Goal: Task Accomplishment & Management: Use online tool/utility

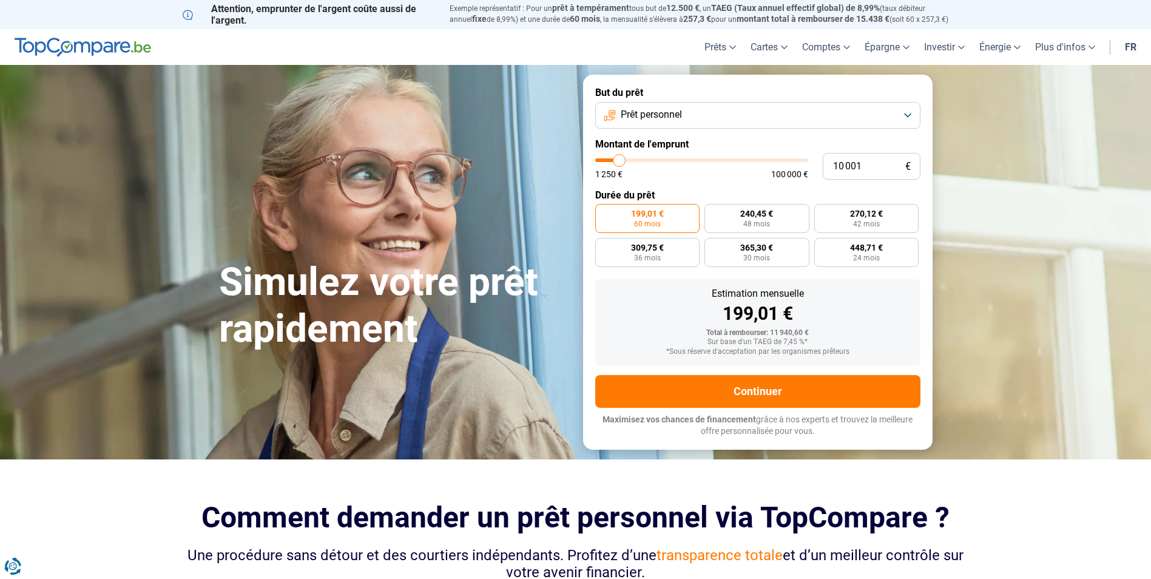
type input "13 500"
type input "13500"
type input "13 750"
type input "13750"
type input "14 250"
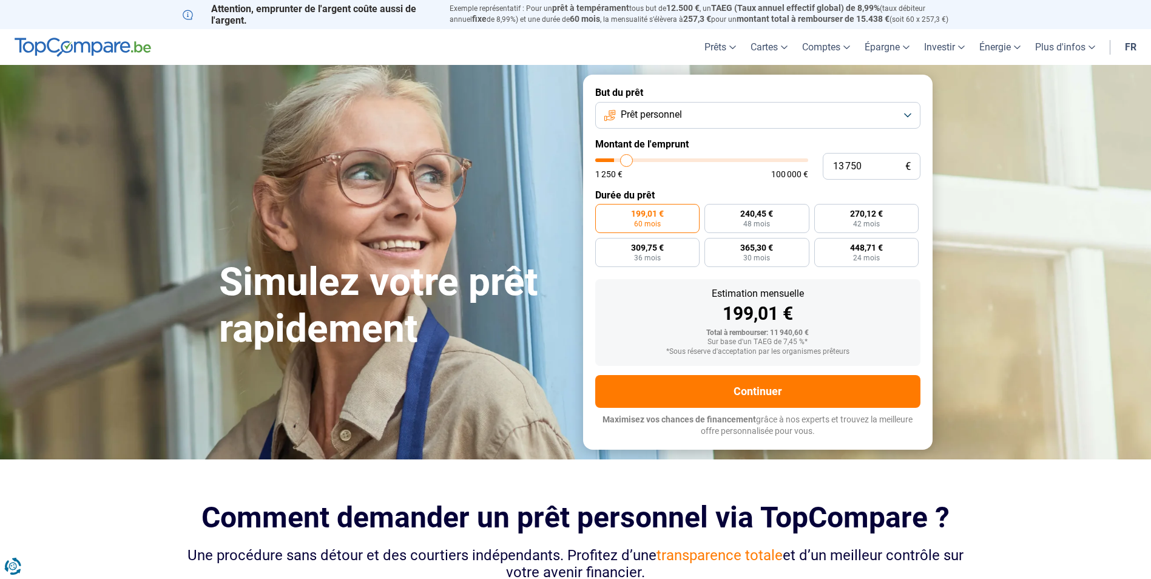
type input "14250"
type input "14 500"
type input "14500"
type input "14 750"
type input "14750"
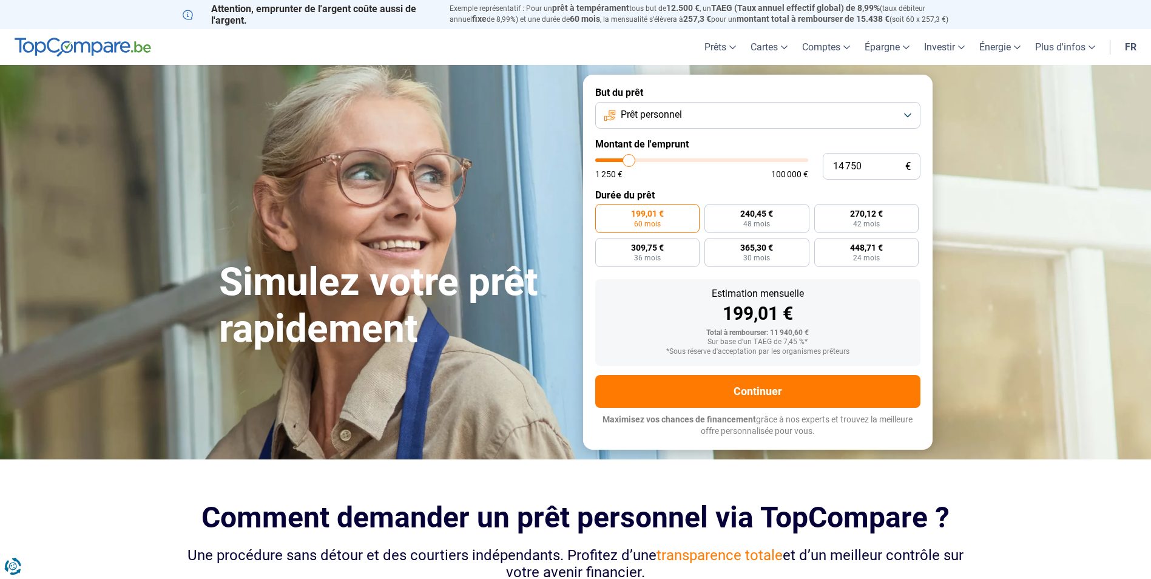
type input "15 500"
type input "15500"
type input "15 750"
type input "15750"
type input "16 500"
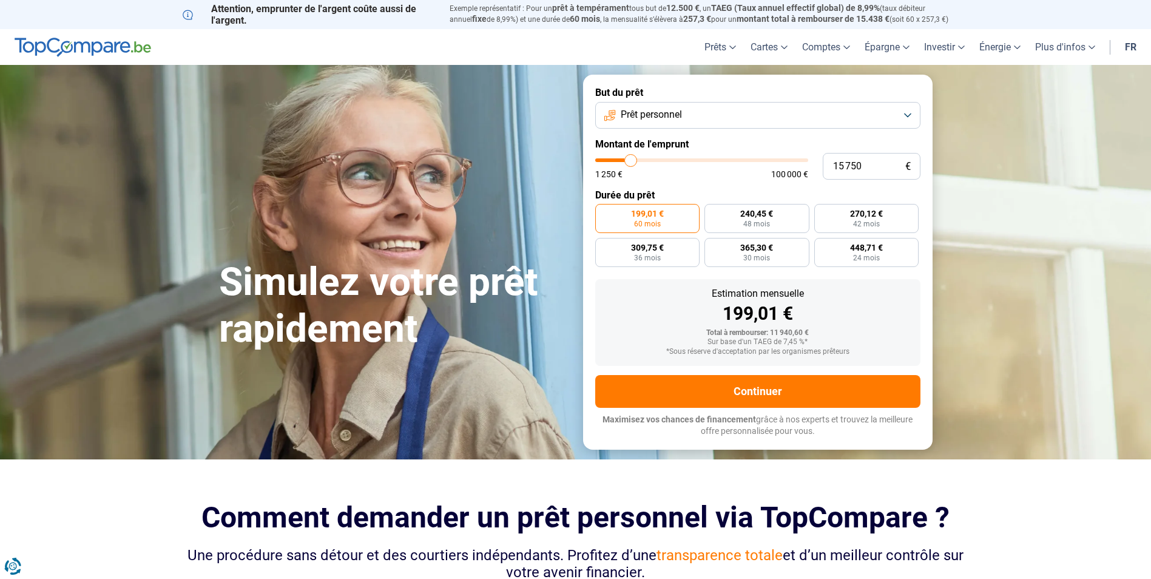
type input "16500"
type input "17 750"
type input "17750"
type input "19 750"
type input "19750"
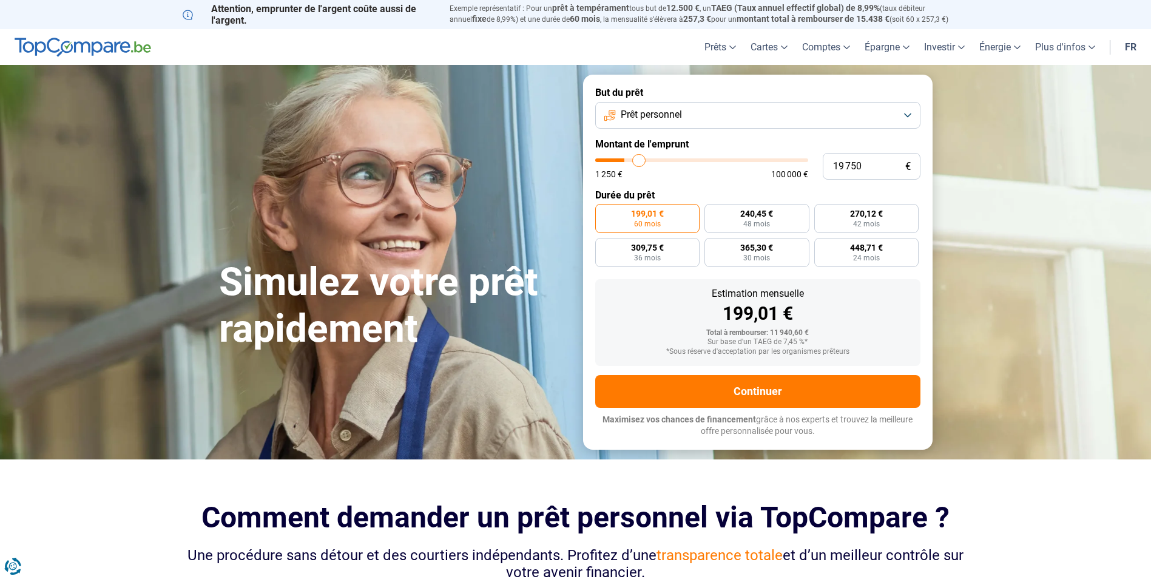
type input "21 250"
type input "21250"
type input "23 000"
type input "23000"
type input "25 000"
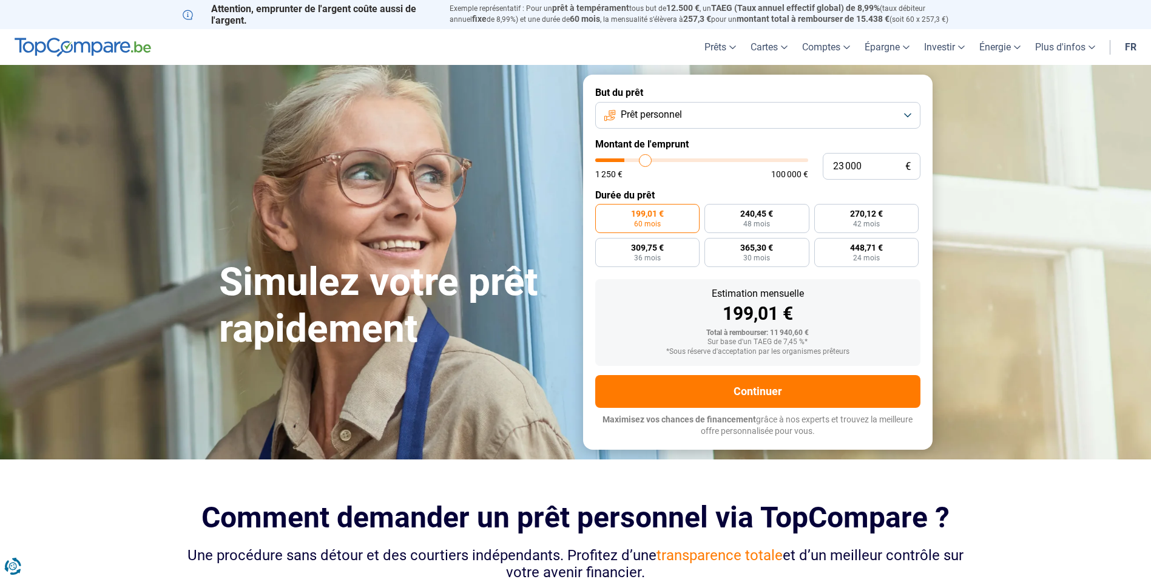
type input "25000"
type input "28 000"
type input "28000"
type input "32 250"
type input "32250"
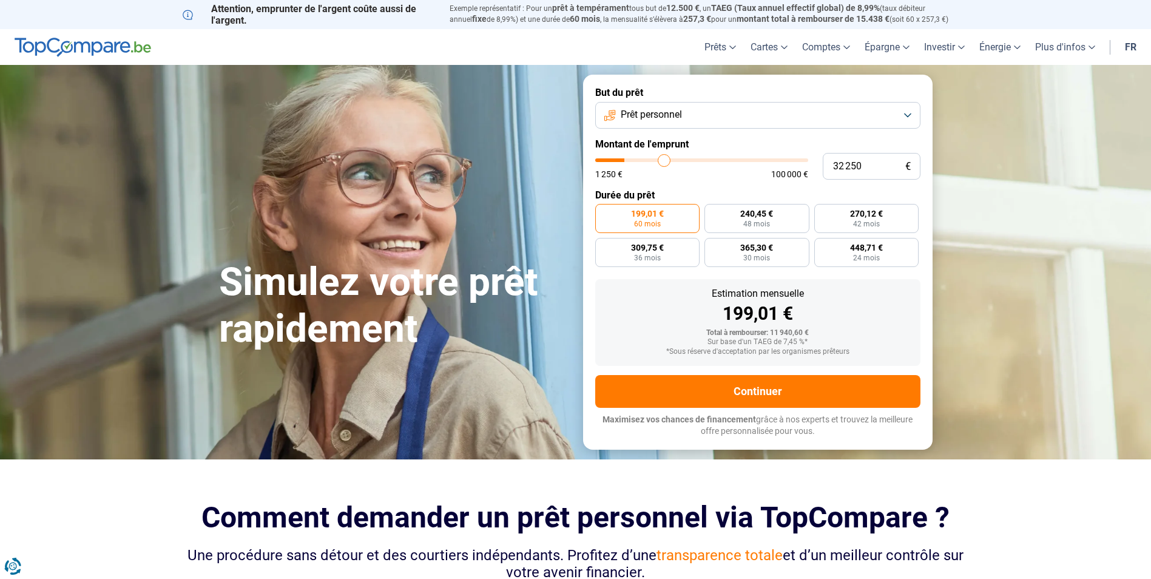
type input "36 250"
type input "36250"
type input "39 750"
type input "39750"
type input "44 000"
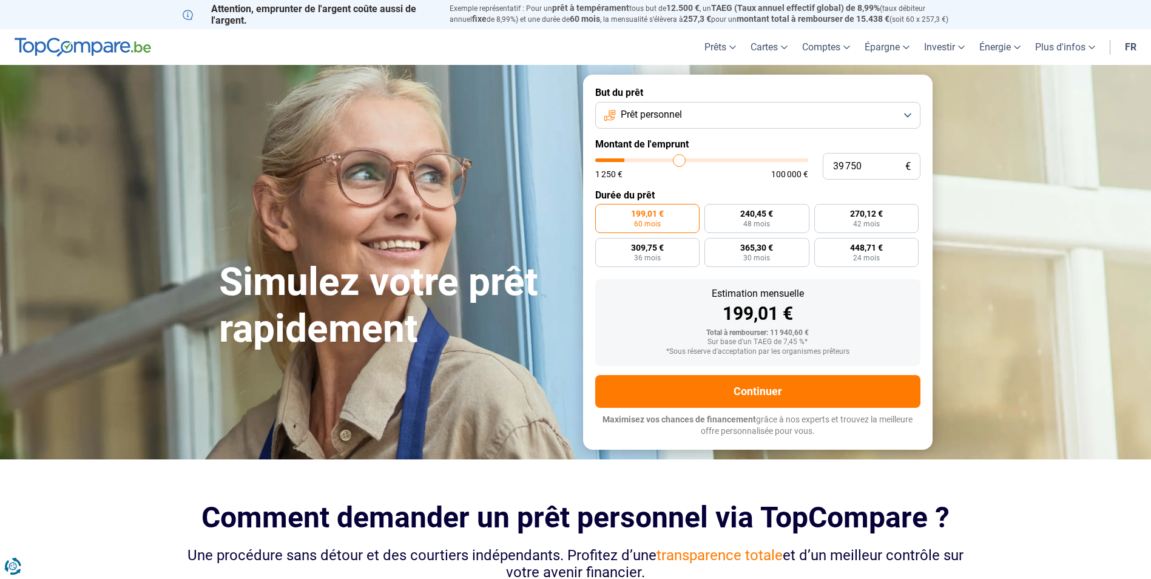
type input "44000"
type input "49 000"
type input "49000"
type input "56 250"
type input "56250"
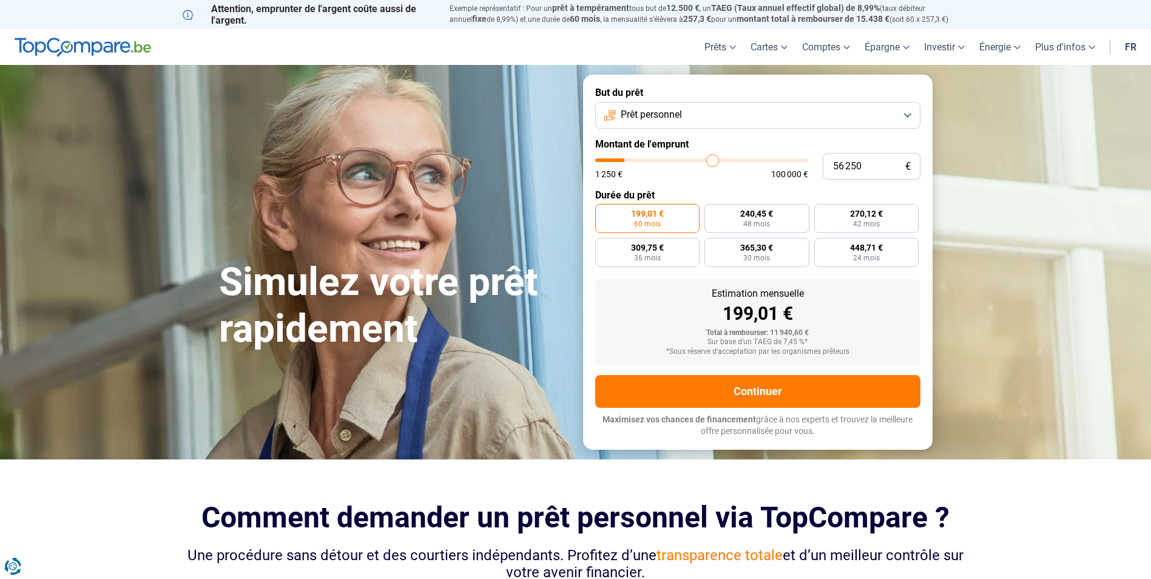
type input "62 000"
type input "62000"
type input "67 750"
type input "67750"
type input "72 500"
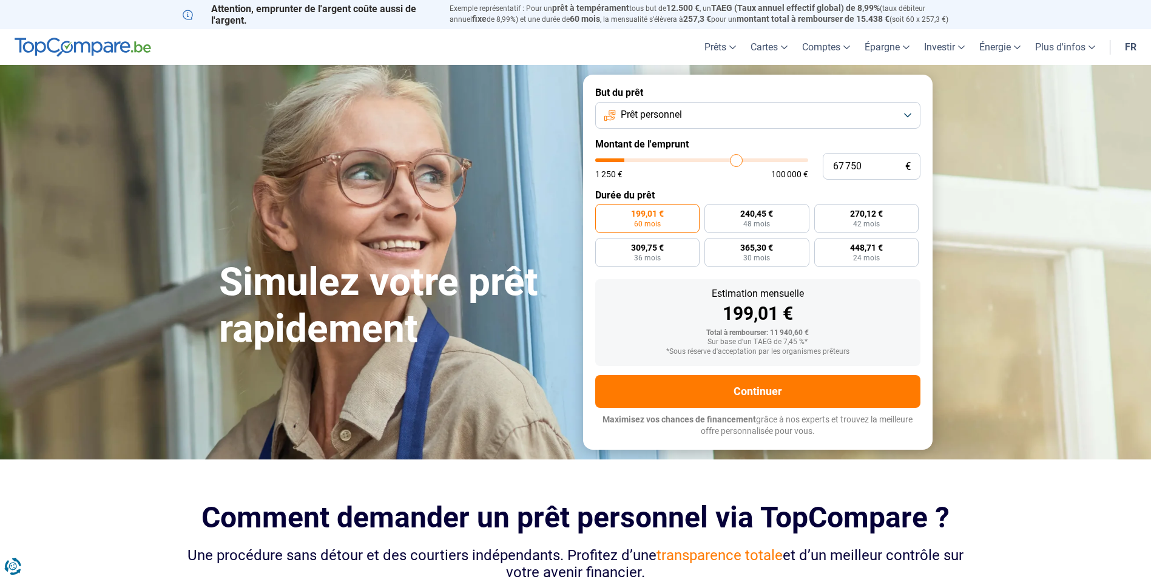
type input "72500"
type input "76 500"
type input "76500"
type input "80 750"
type input "80750"
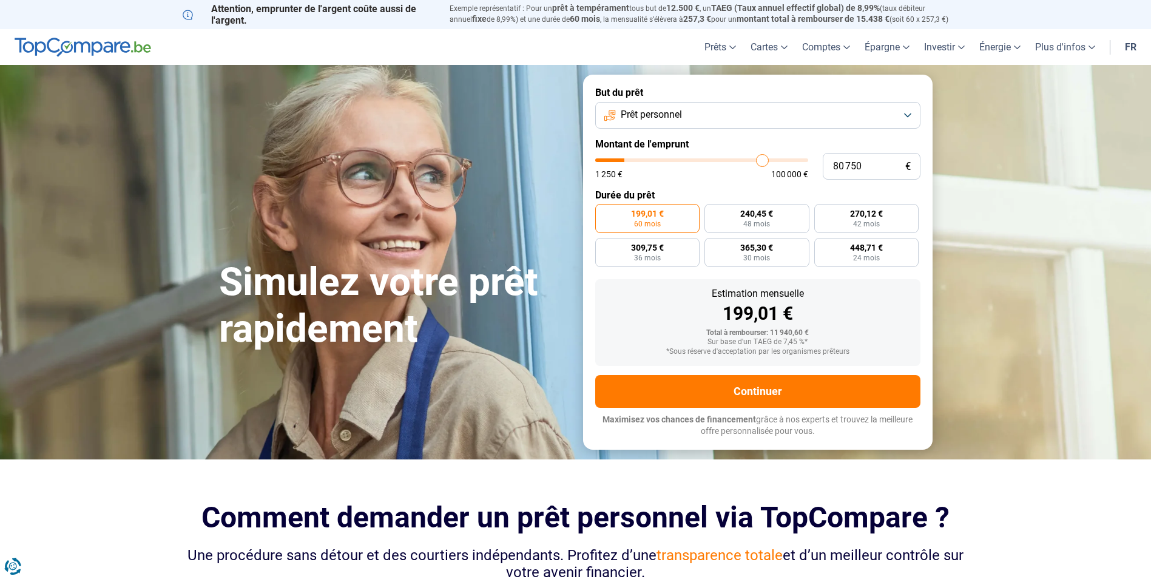
type input "84 000"
type input "84000"
type input "87 500"
type input "87500"
type input "90 000"
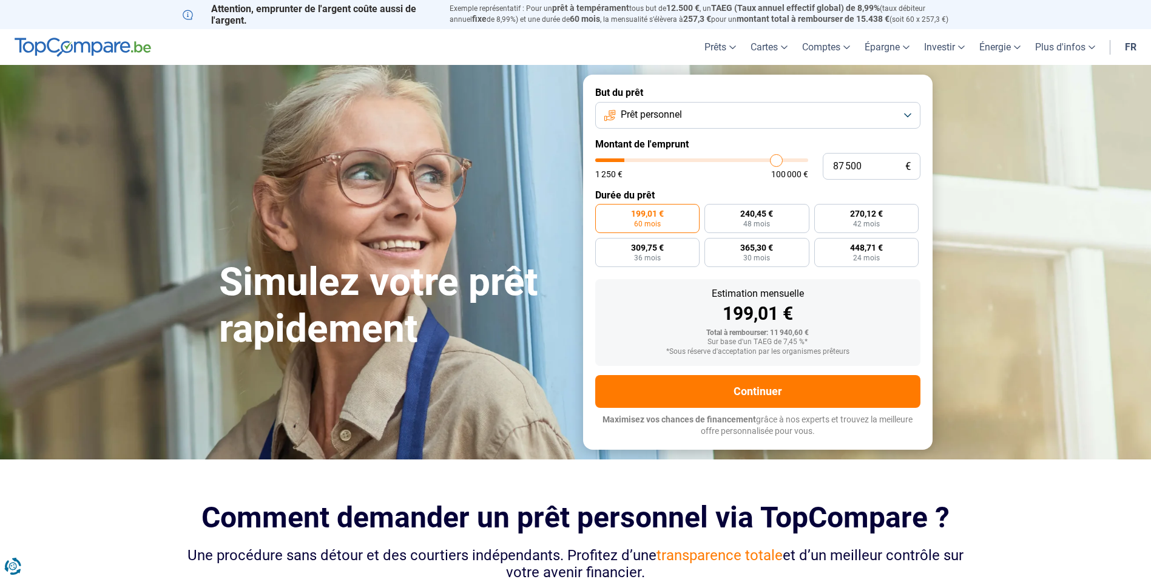
type input "90000"
type input "92 500"
type input "92500"
type input "95 500"
type input "95500"
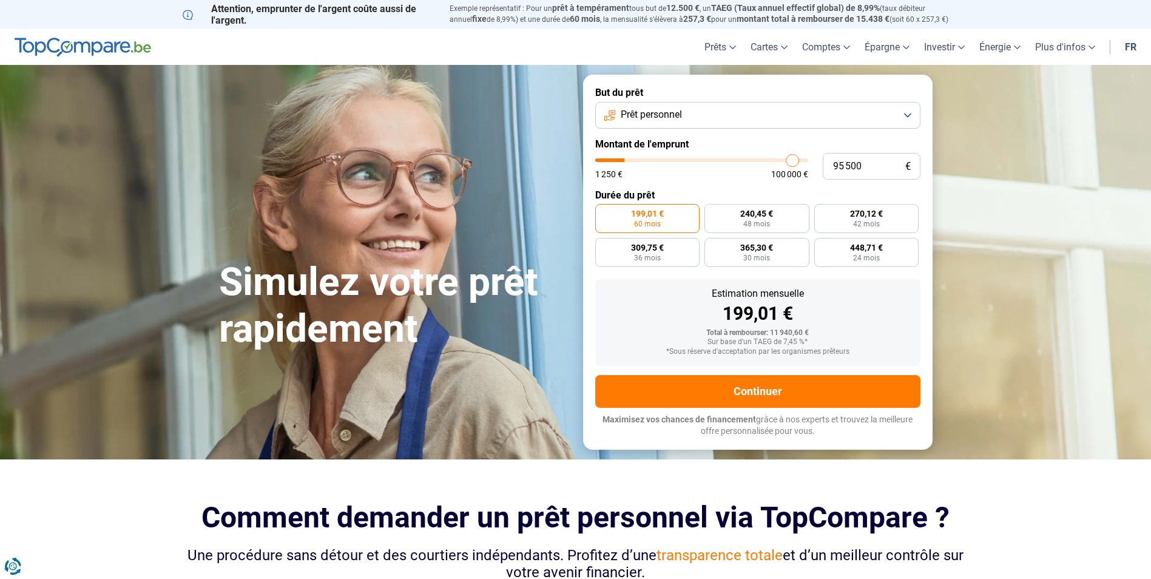
type input "97 750"
type input "97750"
type input "100 000"
drag, startPoint x: 629, startPoint y: 160, endPoint x: 860, endPoint y: 126, distance: 232.9
type input "100000"
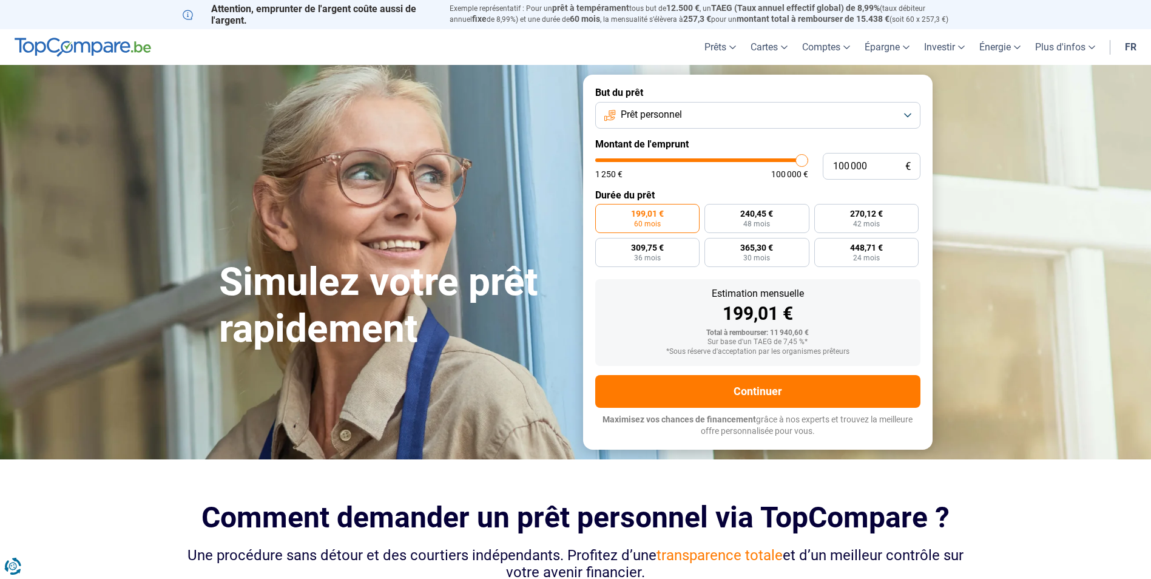
click at [808, 158] on input "range" at bounding box center [701, 160] width 213 height 4
radio input "false"
